Goal: Find specific page/section: Find specific page/section

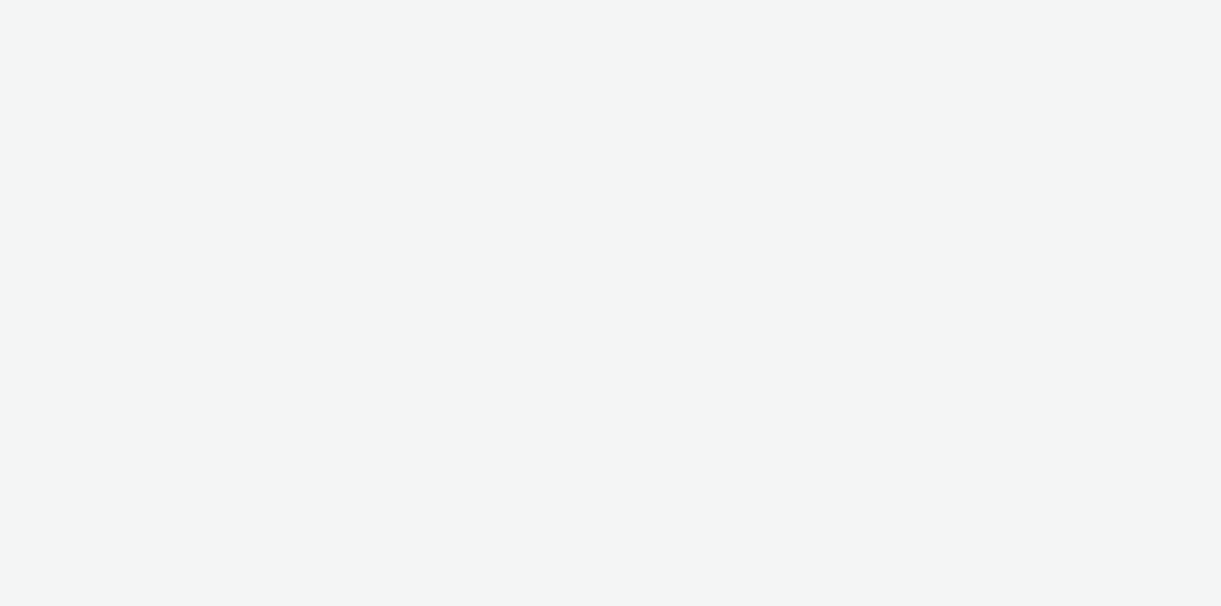
select select "ac009755-aa48-4799-8050-7a339a378eb8"
select select "a1f58486-1528-4f8c-8610-e1cdd7553bc1"
select select "ac009755-aa48-4799-8050-7a339a378eb8"
select select "a1f58486-1528-4f8c-8610-e1cdd7553bc1"
select select "ac009755-aa48-4799-8050-7a339a378eb8"
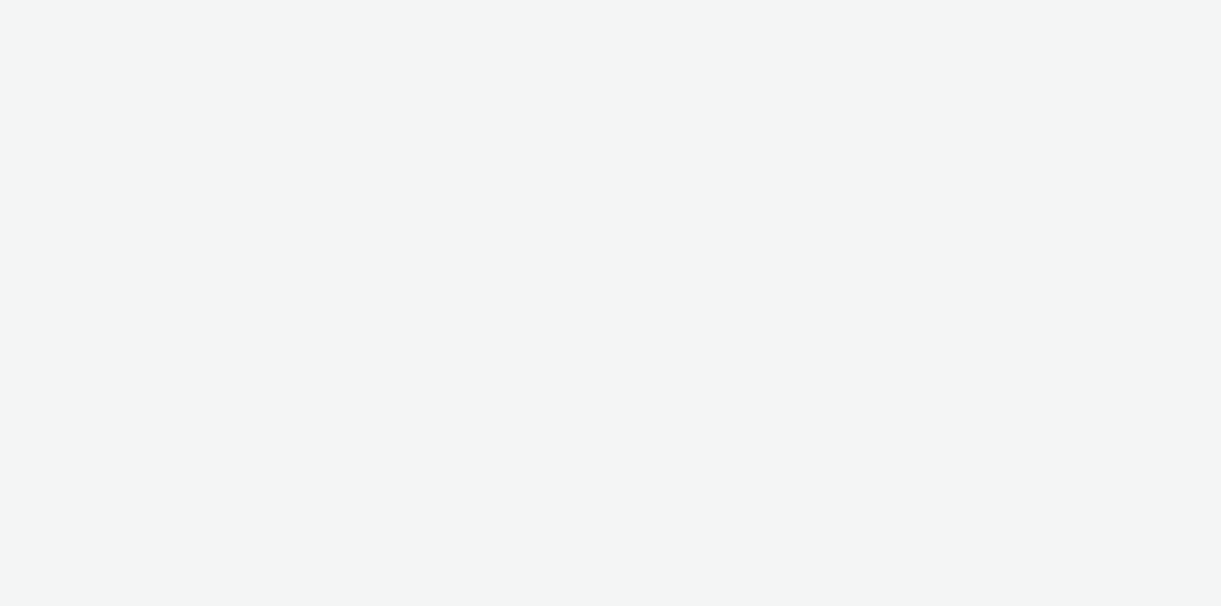
select select "a1f58486-1528-4f8c-8610-e1cdd7553bc1"
select select "ac009755-aa48-4799-8050-7a339a378eb8"
select select "a1f58486-1528-4f8c-8610-e1cdd7553bc1"
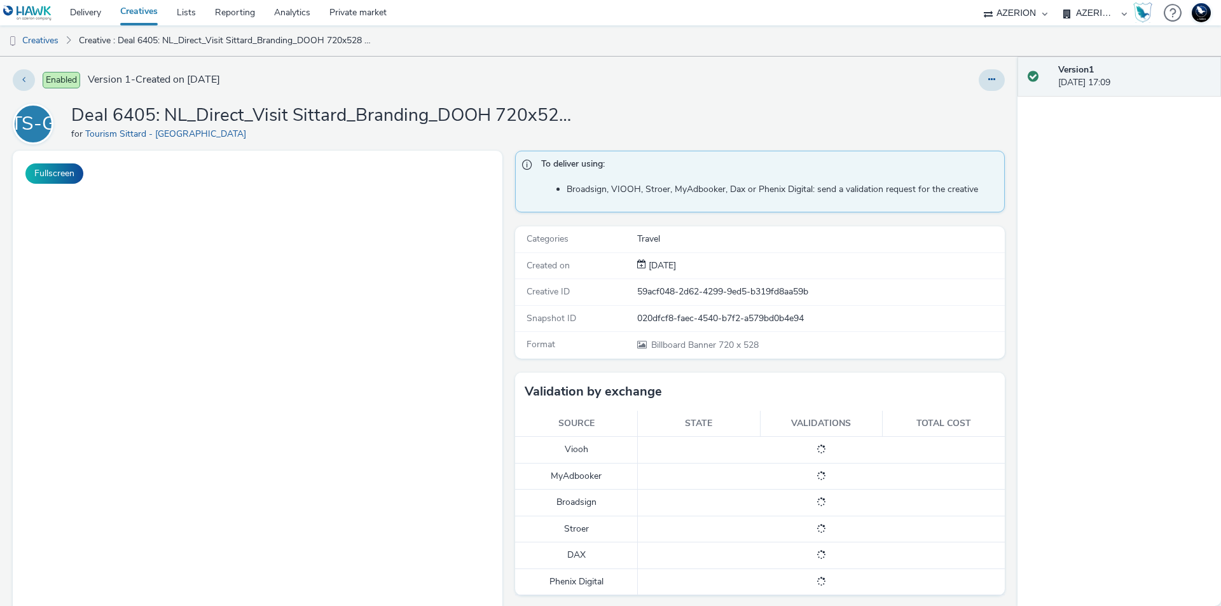
scroll to position [64, 0]
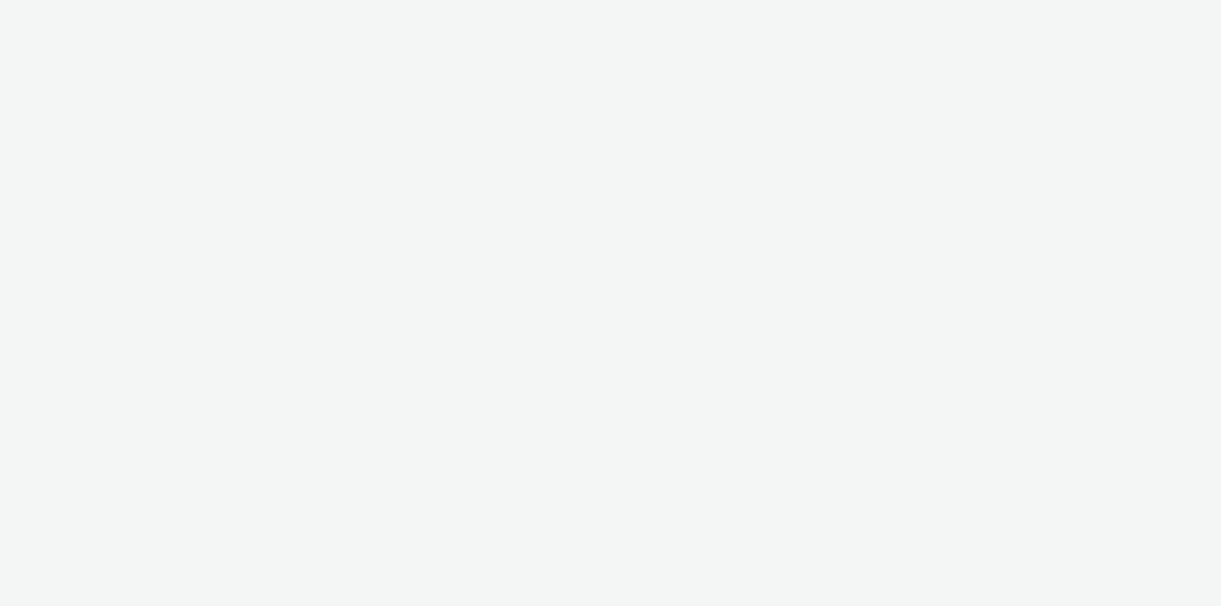
select select "ac009755-aa48-4799-8050-7a339a378eb8"
select select "a1f58486-1528-4f8c-8610-e1cdd7553bc1"
select select "ac009755-aa48-4799-8050-7a339a378eb8"
select select "a1f58486-1528-4f8c-8610-e1cdd7553bc1"
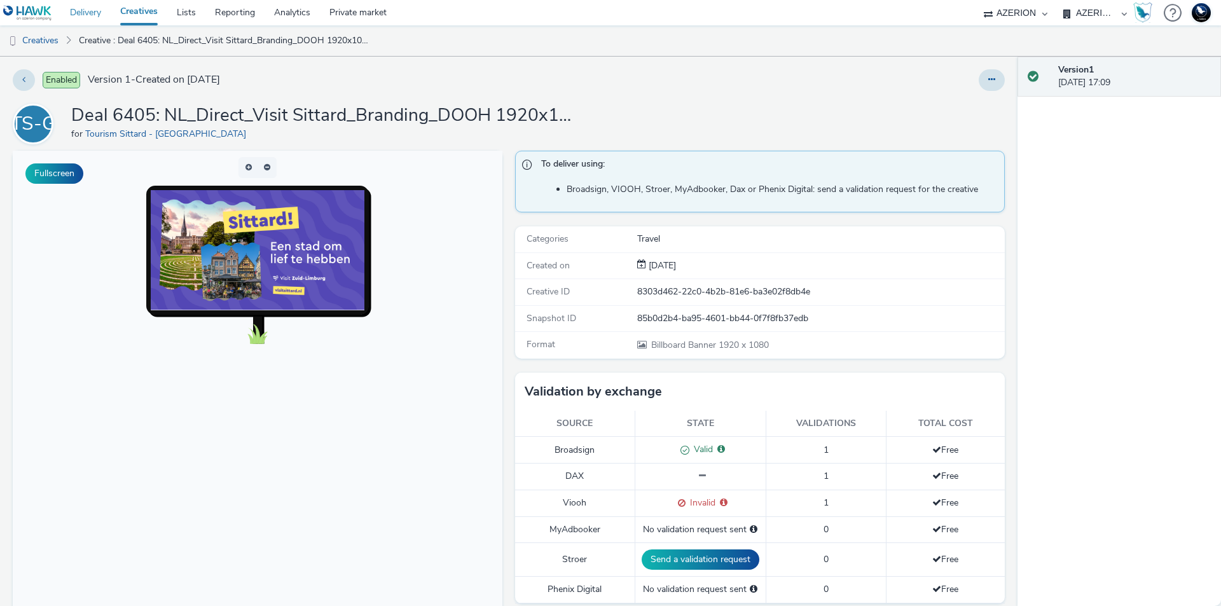
click at [92, 16] on link "Delivery" at bounding box center [85, 12] width 50 height 25
